Goal: Task Accomplishment & Management: Complete application form

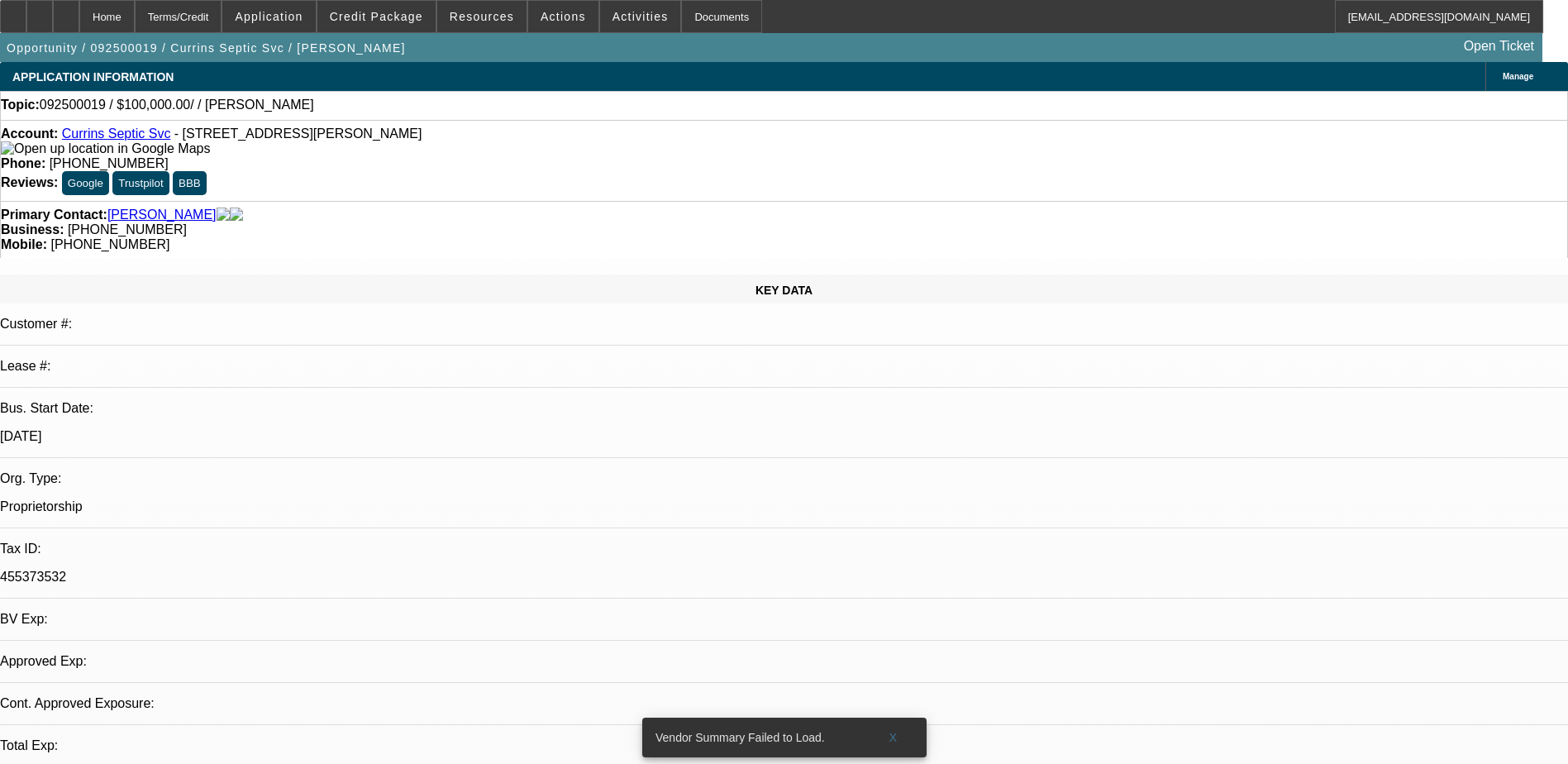
select select "0"
select select "2"
select select "0.1"
select select "1"
select select "2"
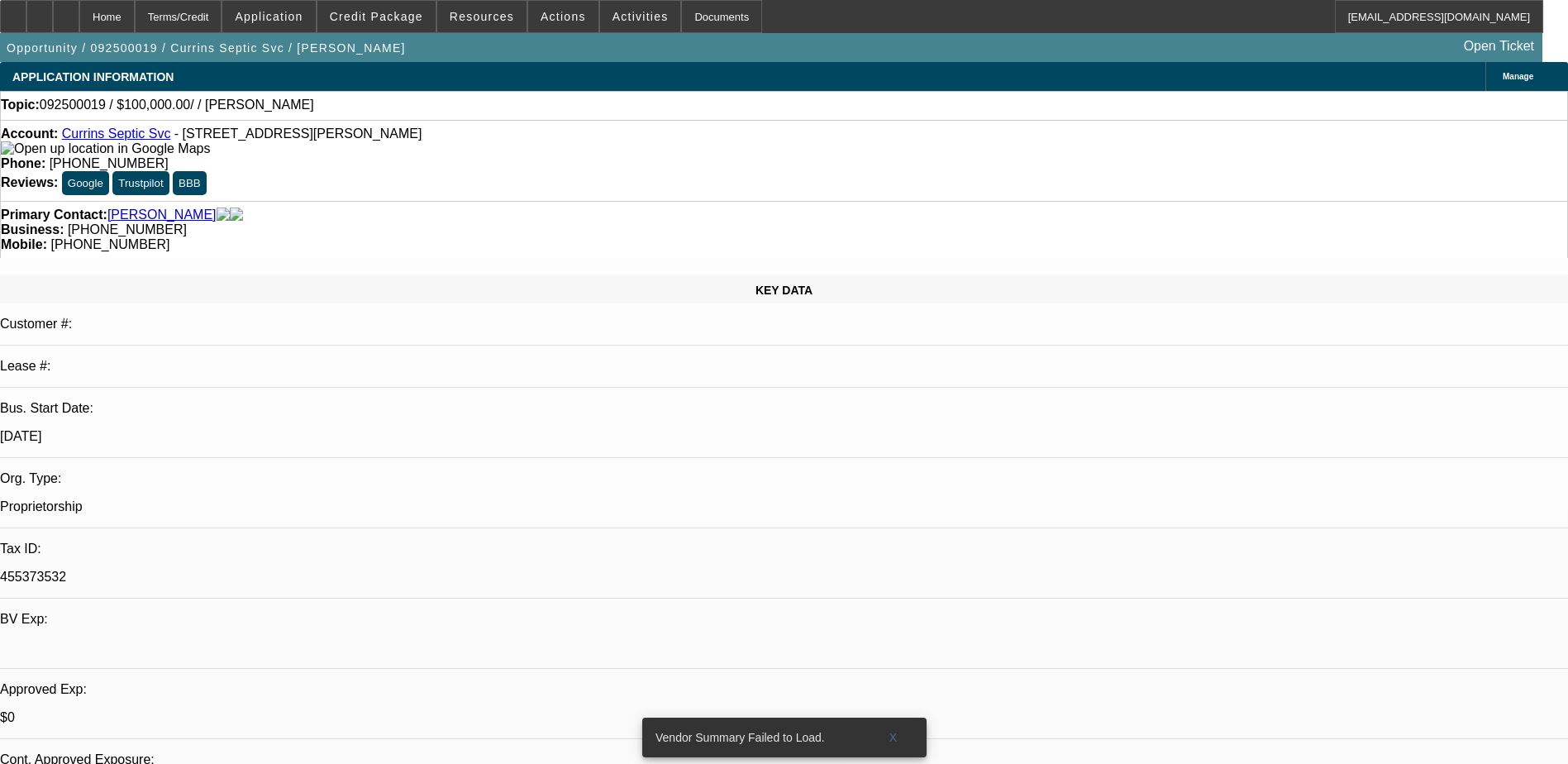
select select "4"
drag, startPoint x: 896, startPoint y: 715, endPoint x: 907, endPoint y: 704, distance: 15.6
click at [895, 717] on span at bounding box center [893, 737] width 53 height 40
select select "0"
select select "2"
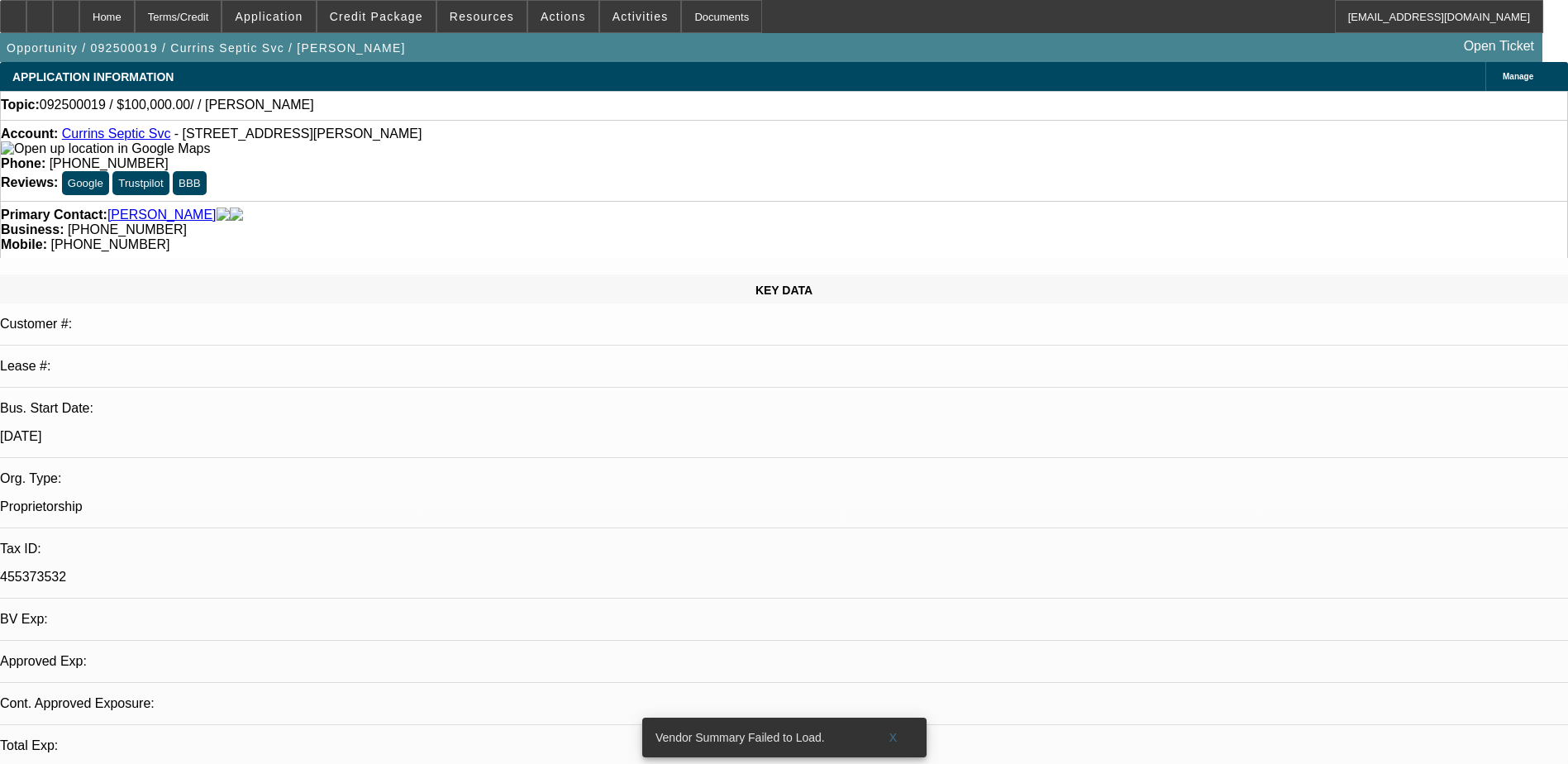
select select "0.1"
select select "1"
select select "2"
select select "4"
click at [892, 731] on span "X" at bounding box center [892, 737] width 9 height 13
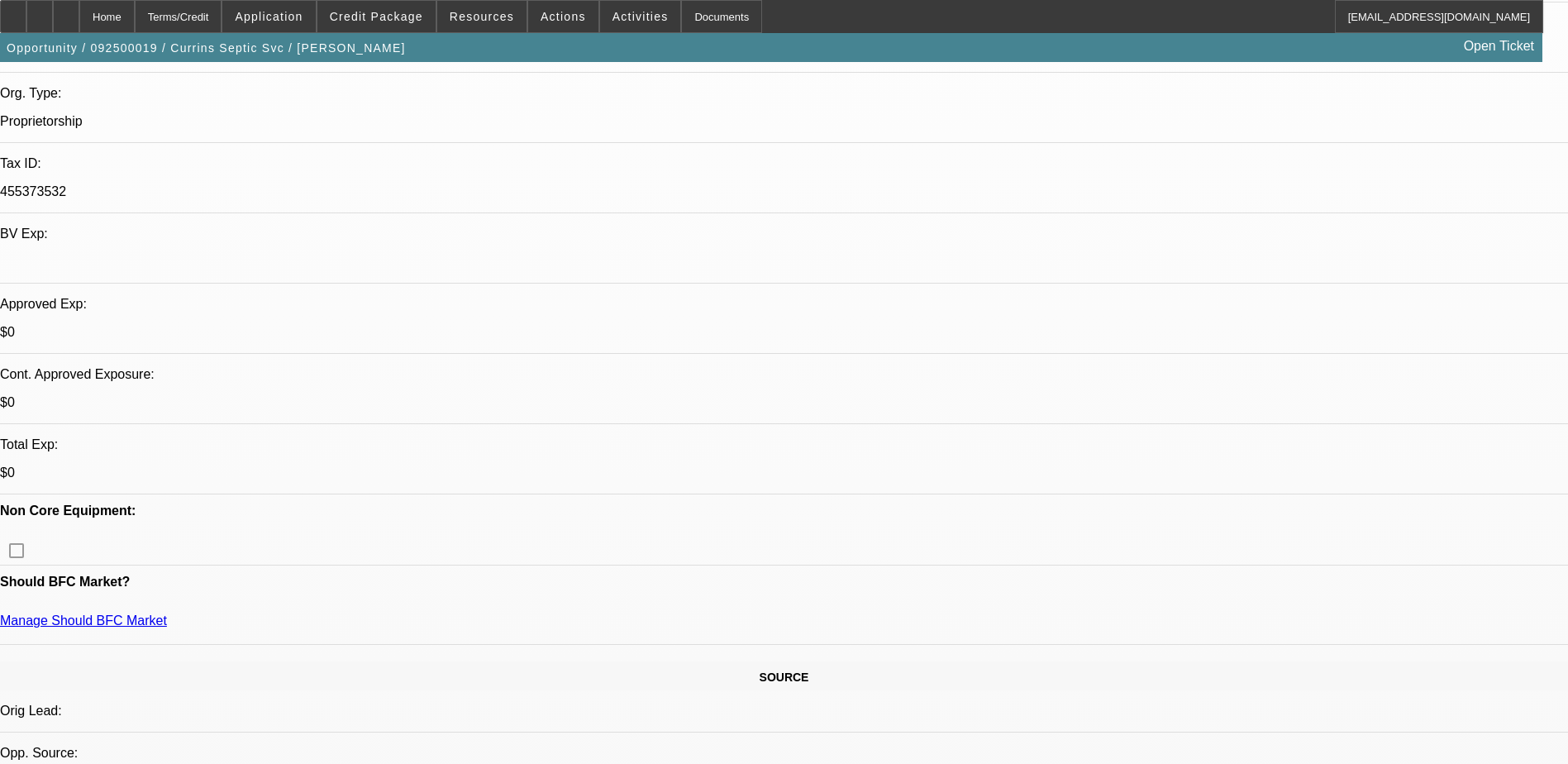
scroll to position [414, 0]
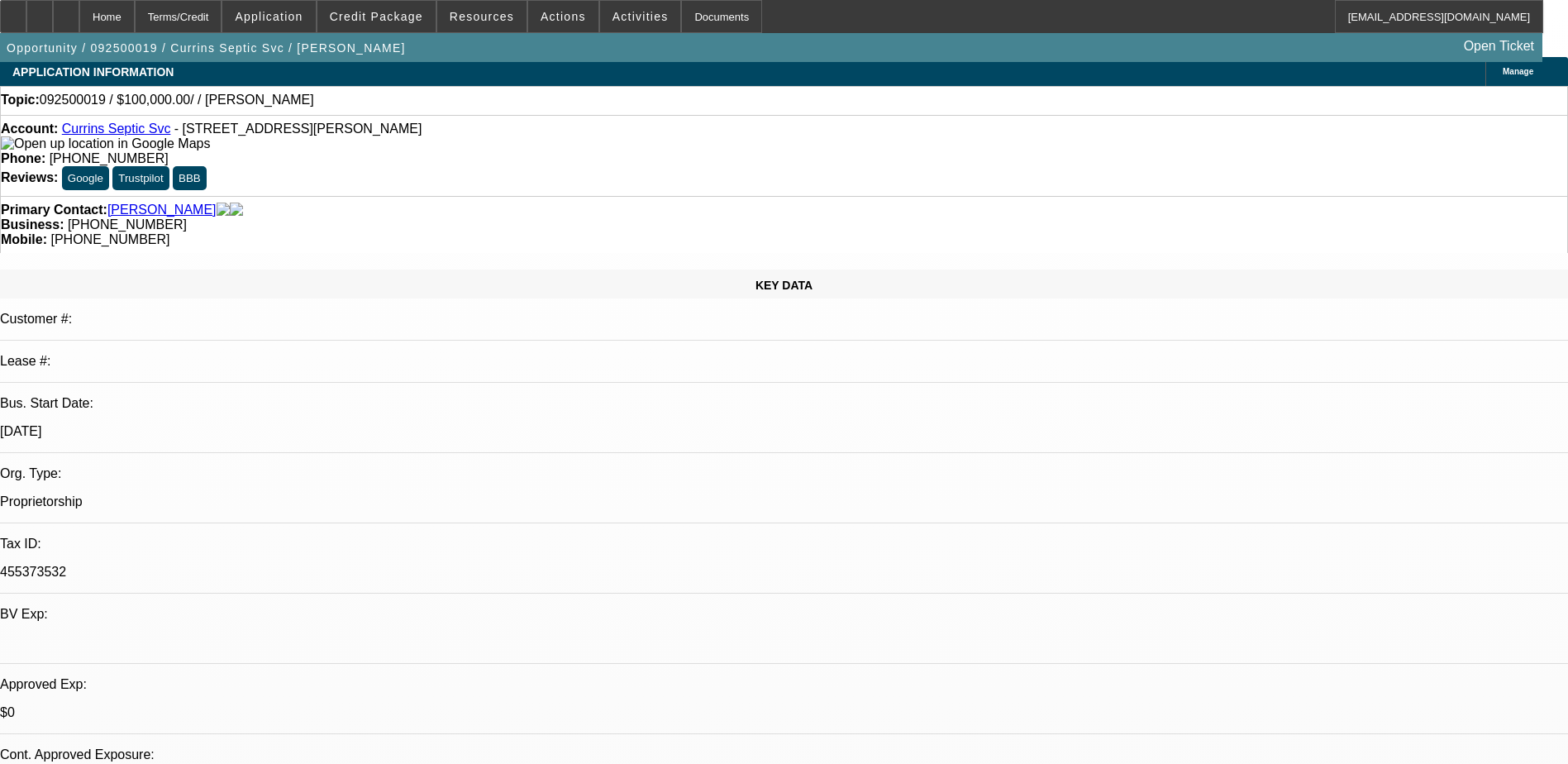
scroll to position [0, 0]
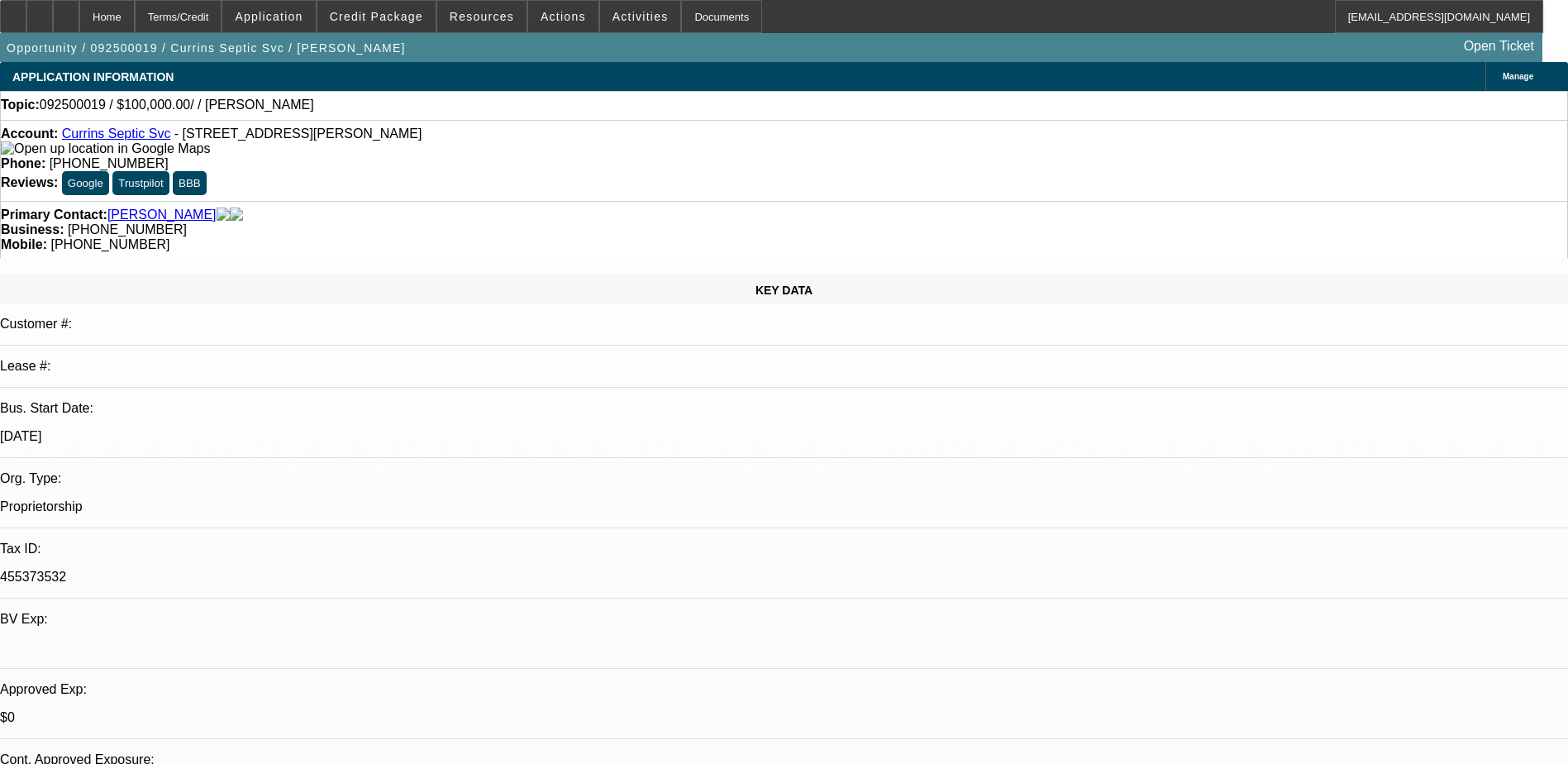
click at [148, 134] on link "Currins Septic Svc" at bounding box center [116, 133] width 109 height 14
drag, startPoint x: 1183, startPoint y: 321, endPoint x: 1226, endPoint y: 301, distance: 47.4
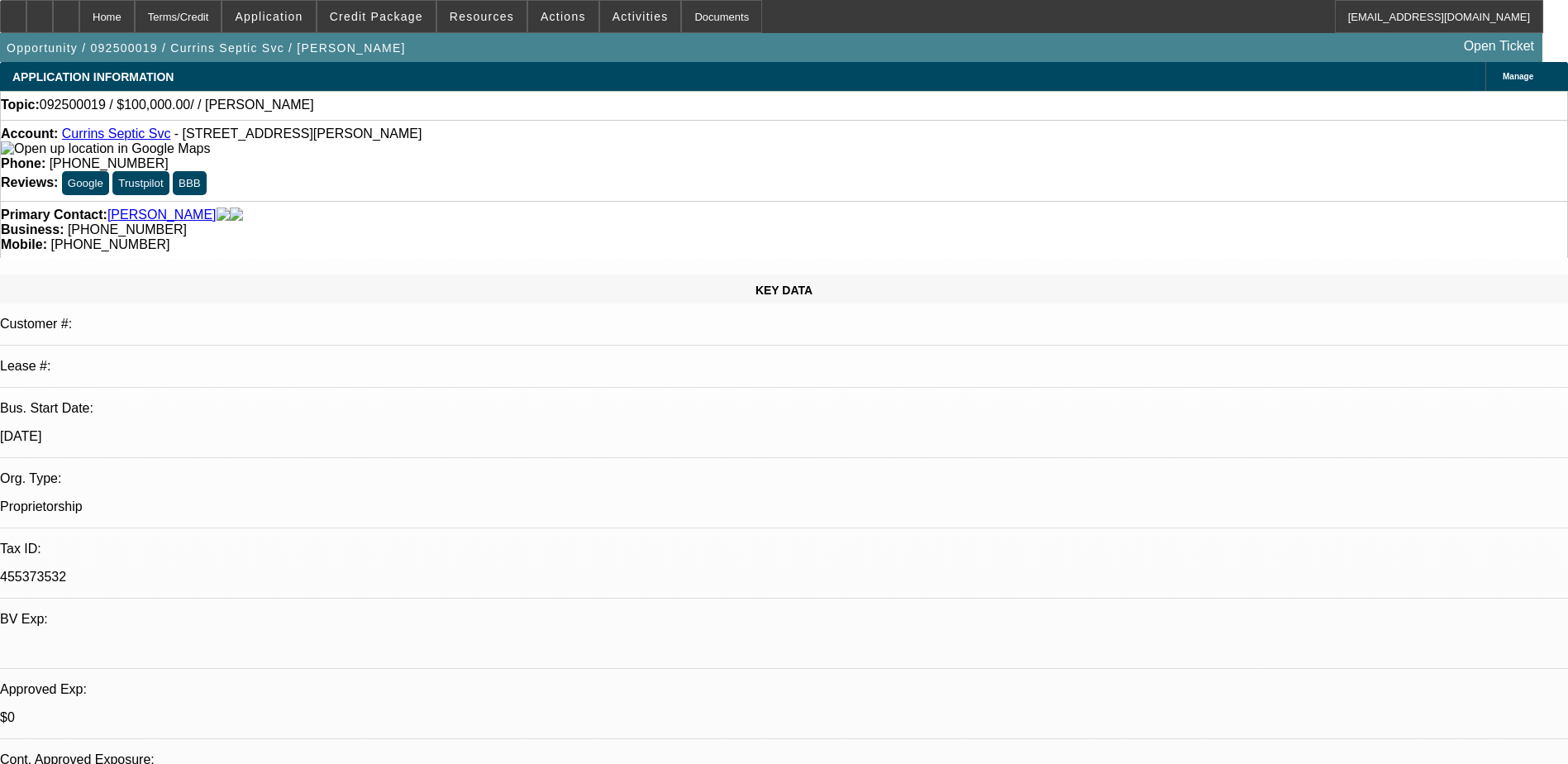
radio input "true"
drag, startPoint x: 1318, startPoint y: 319, endPoint x: 1067, endPoint y: 319, distance: 251.0
type textarea "C"
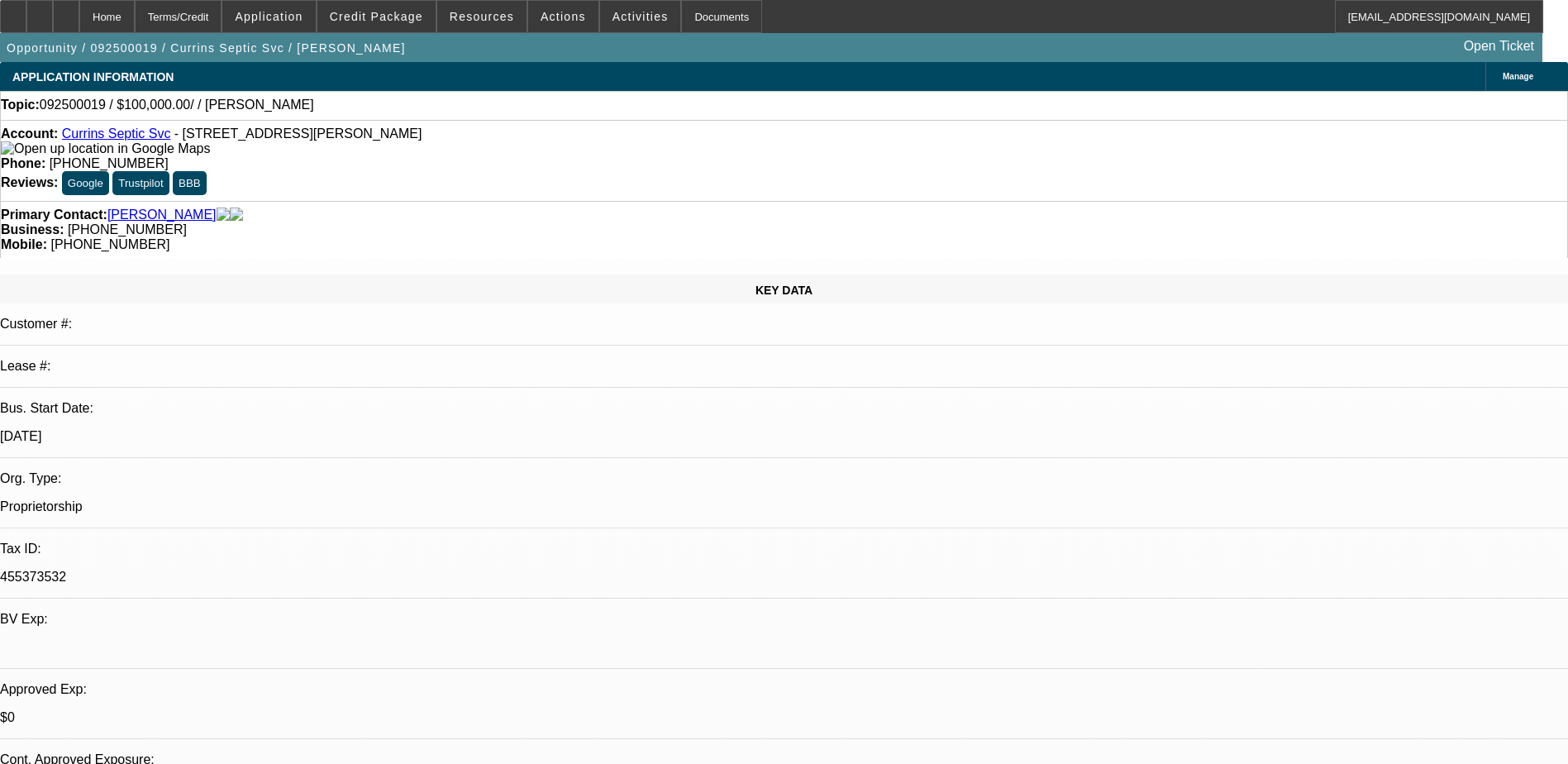
click at [362, 16] on span "Credit Package" at bounding box center [376, 17] width 93 height 13
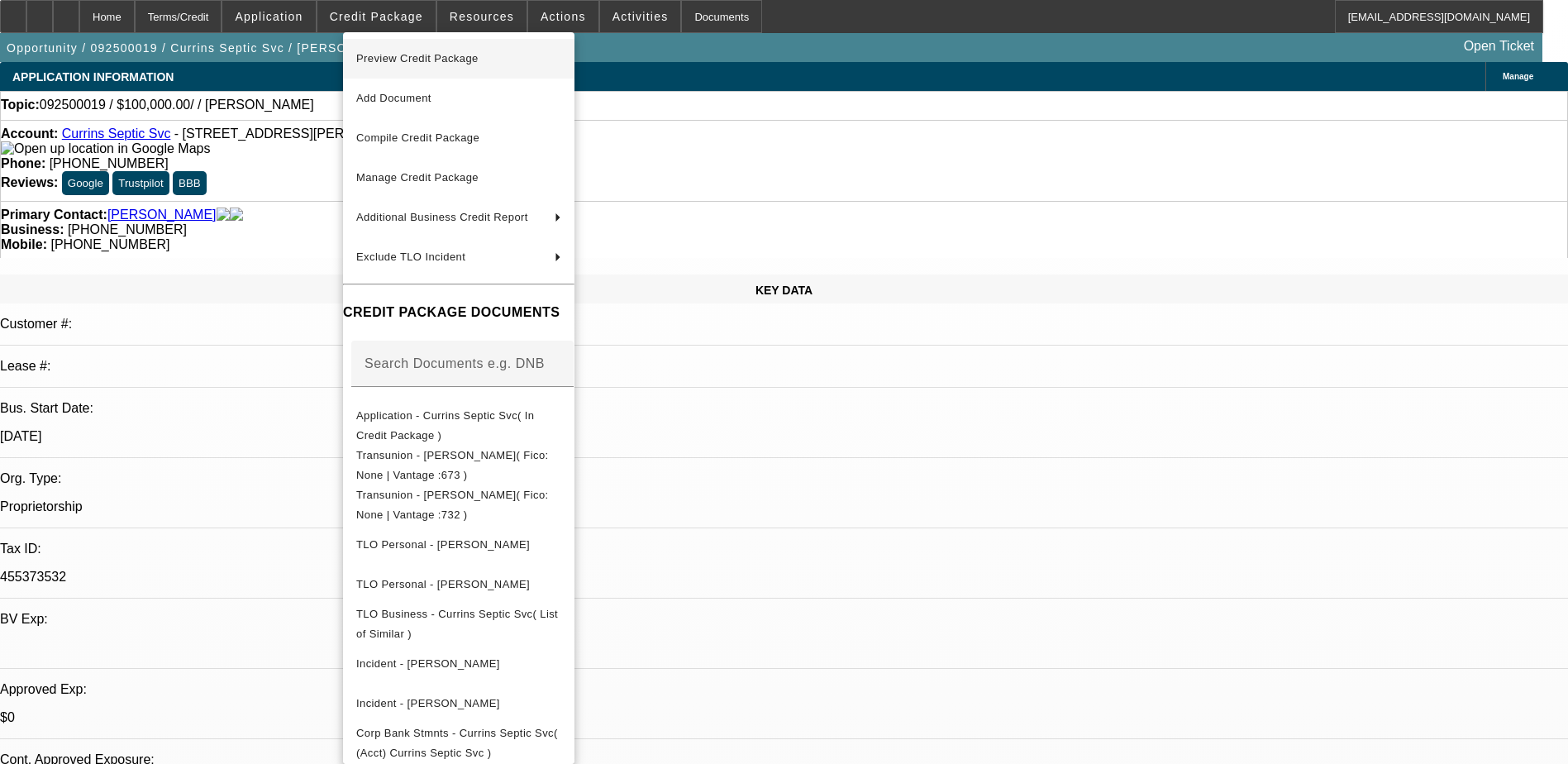
click at [395, 48] on span "Preview Credit Package" at bounding box center [459, 58] width 205 height 20
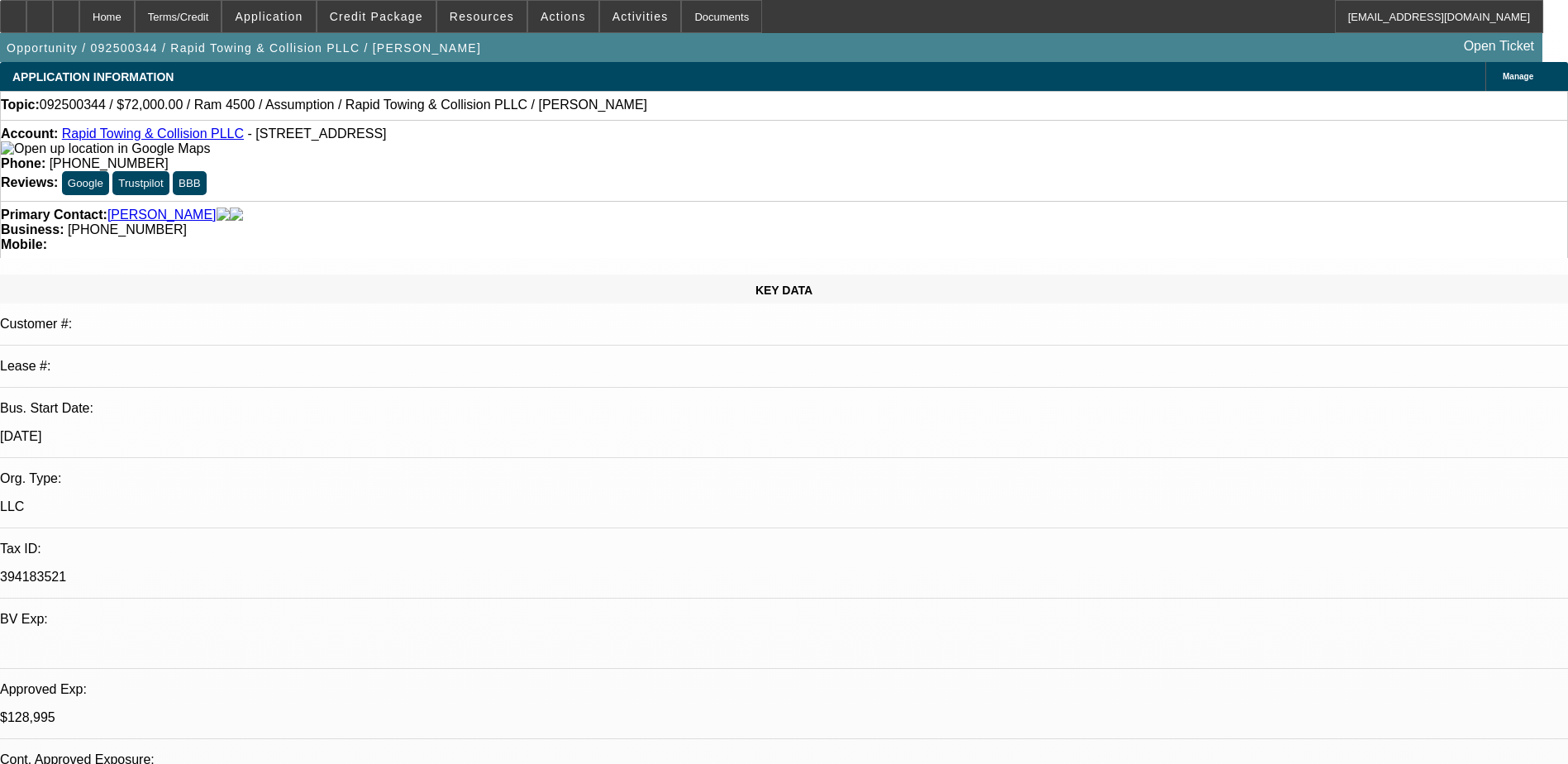
select select "0.2"
select select "2"
select select "0.1"
select select "4"
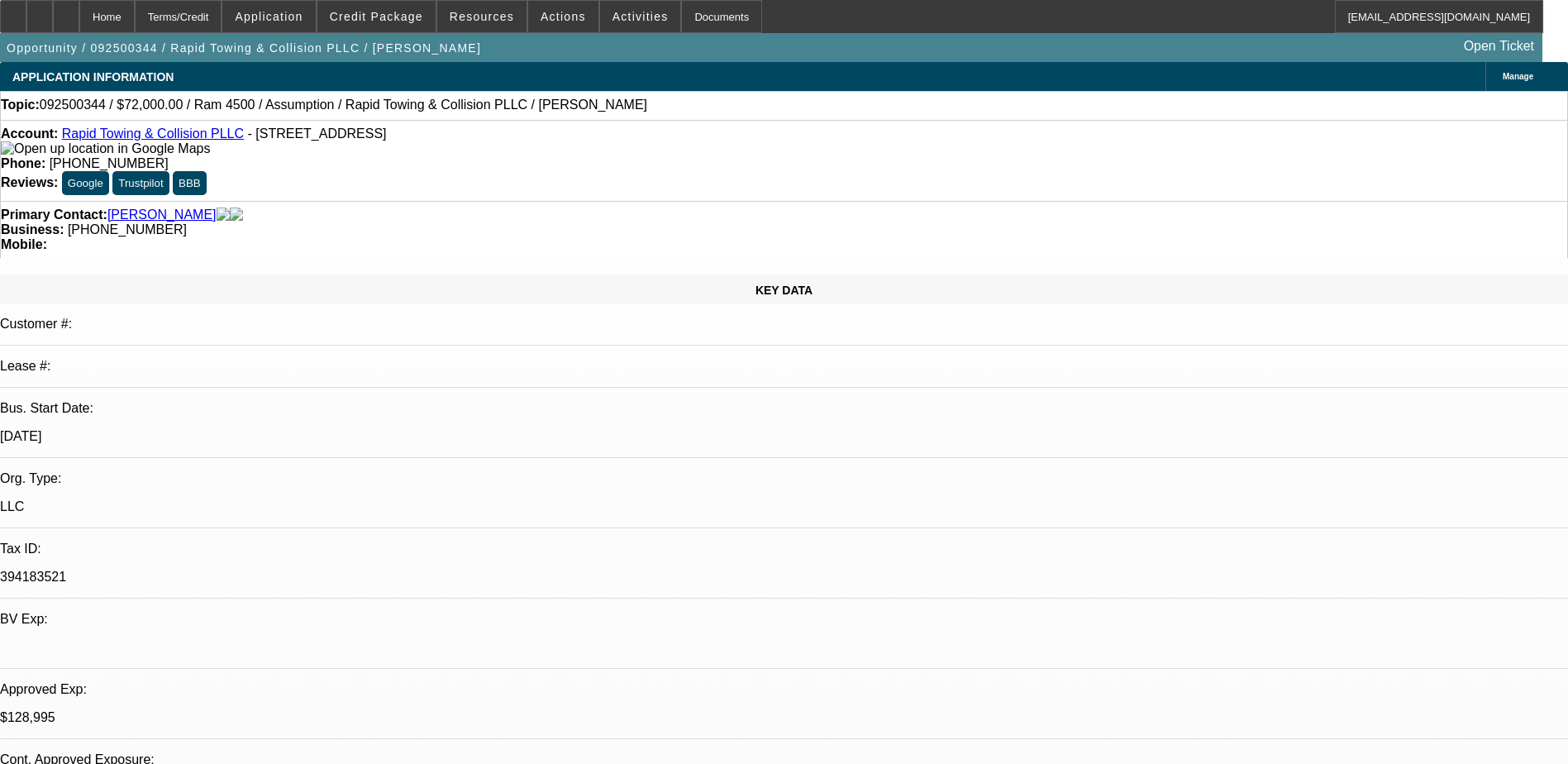
select select "0"
select select "2"
select select "0.1"
select select "4"
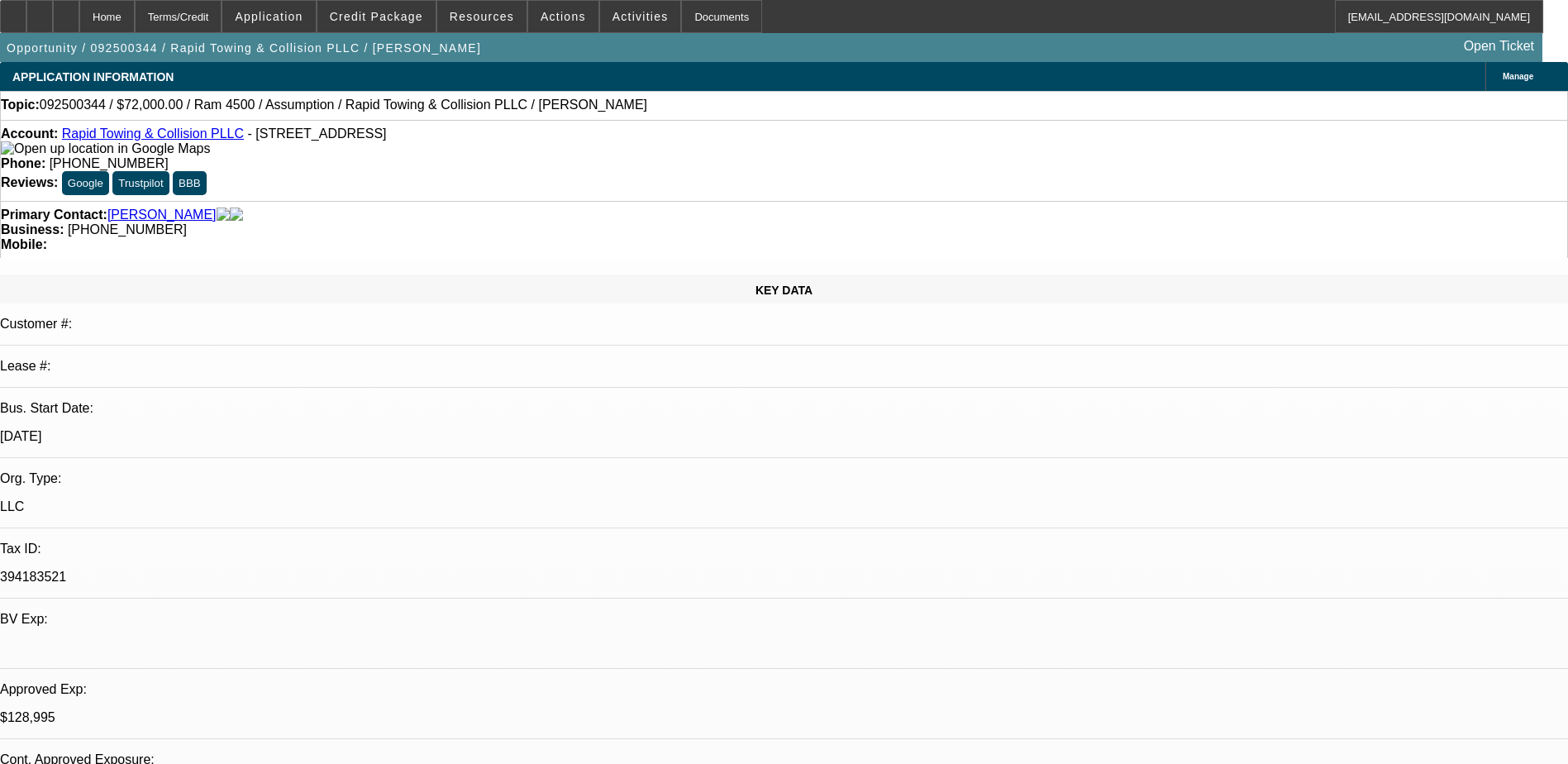
select select "0.2"
select select "2"
select select "0.1"
select select "4"
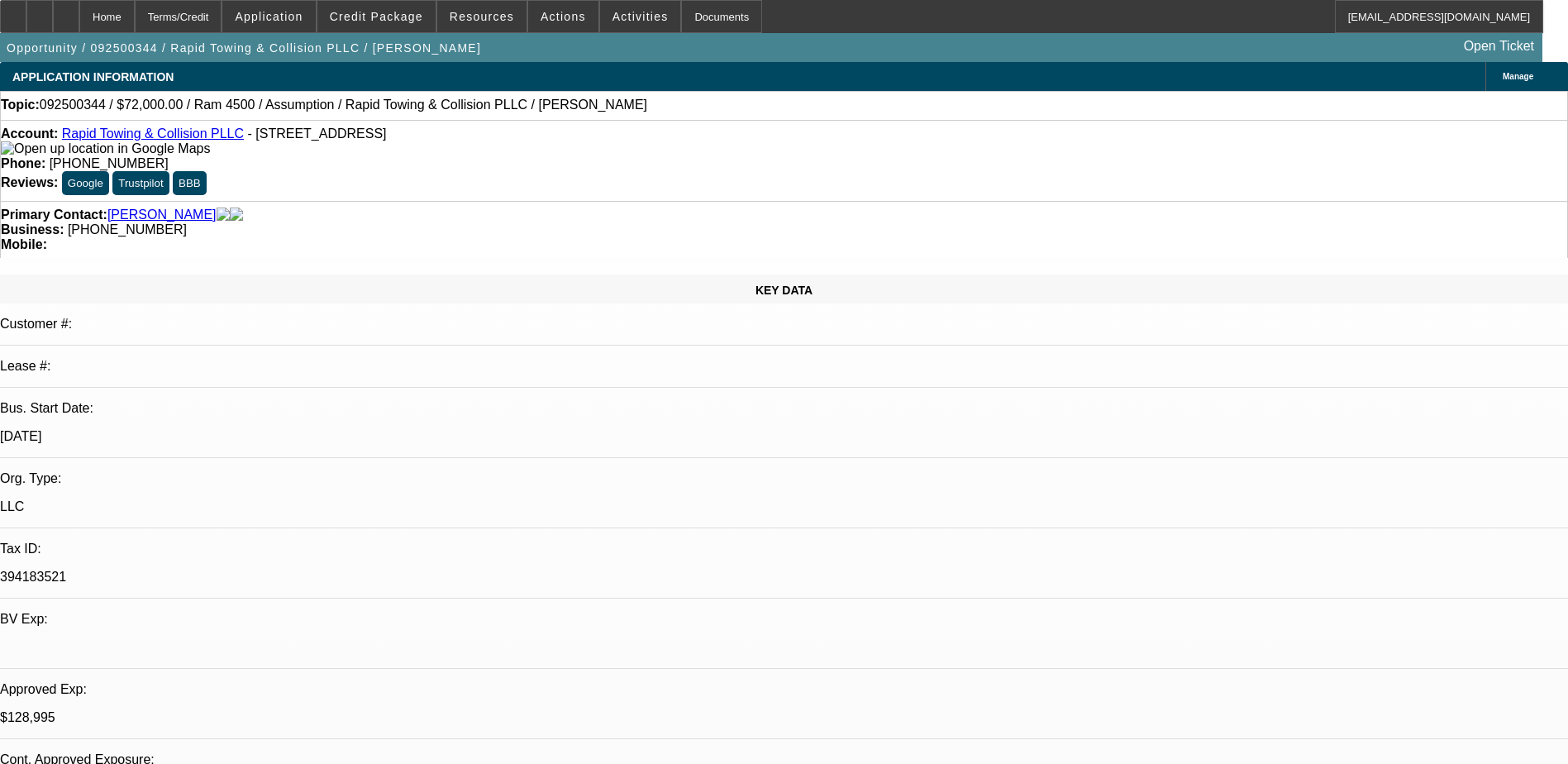
select select "0"
select select "2"
select select "0.1"
select select "4"
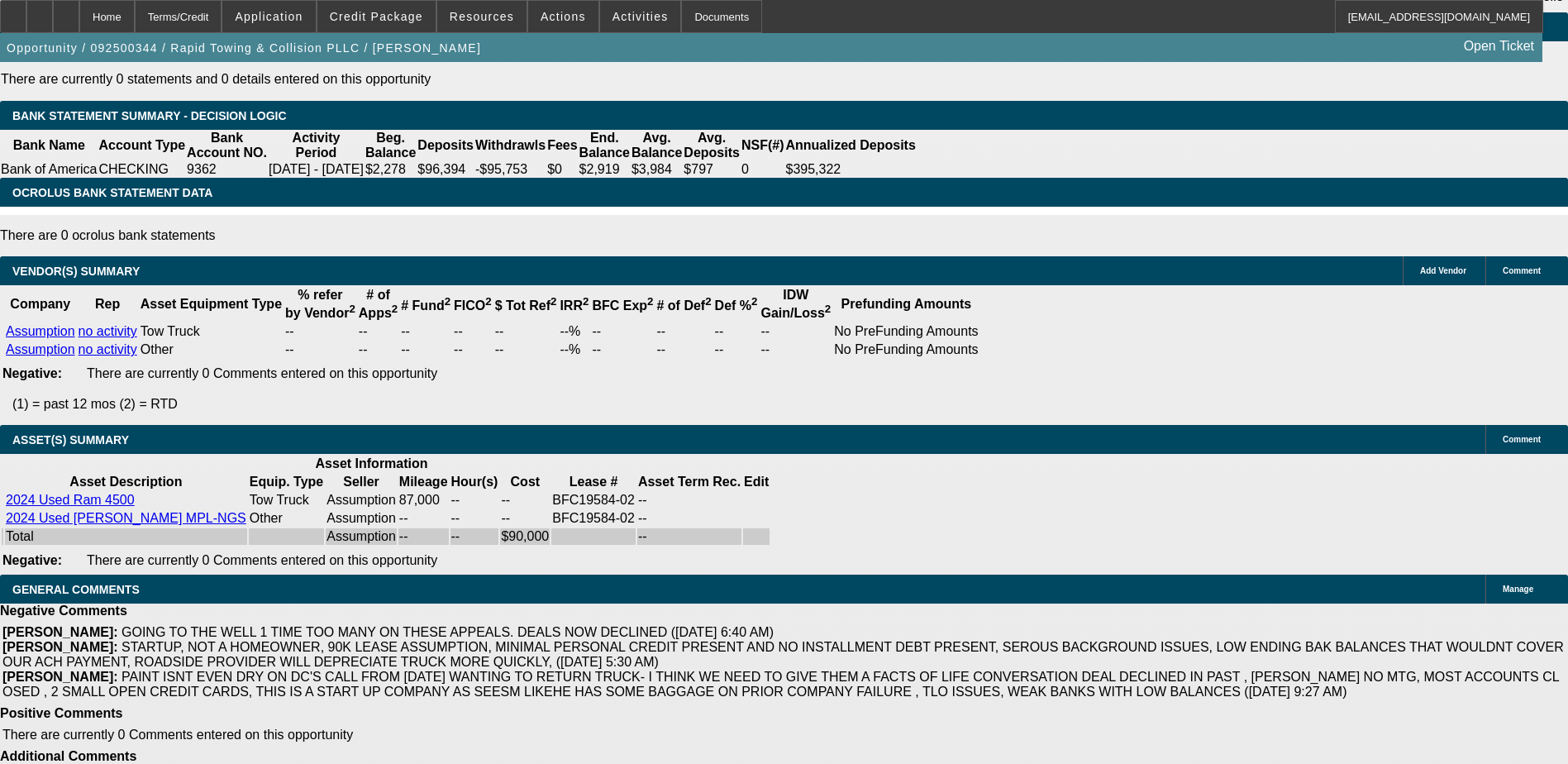
scroll to position [165, 0]
